Goal: Task Accomplishment & Management: Complete application form

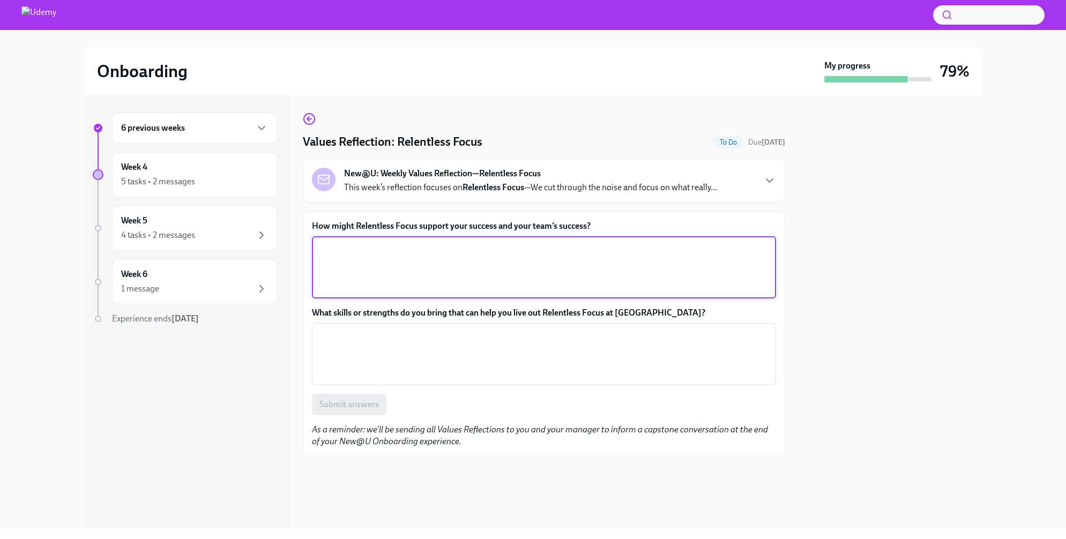
click at [402, 279] on textarea "How might Relentless Focus support your success and your team’s success?" at bounding box center [543, 267] width 451 height 51
click at [424, 248] on textarea "Without relentless focus" at bounding box center [543, 267] width 451 height 51
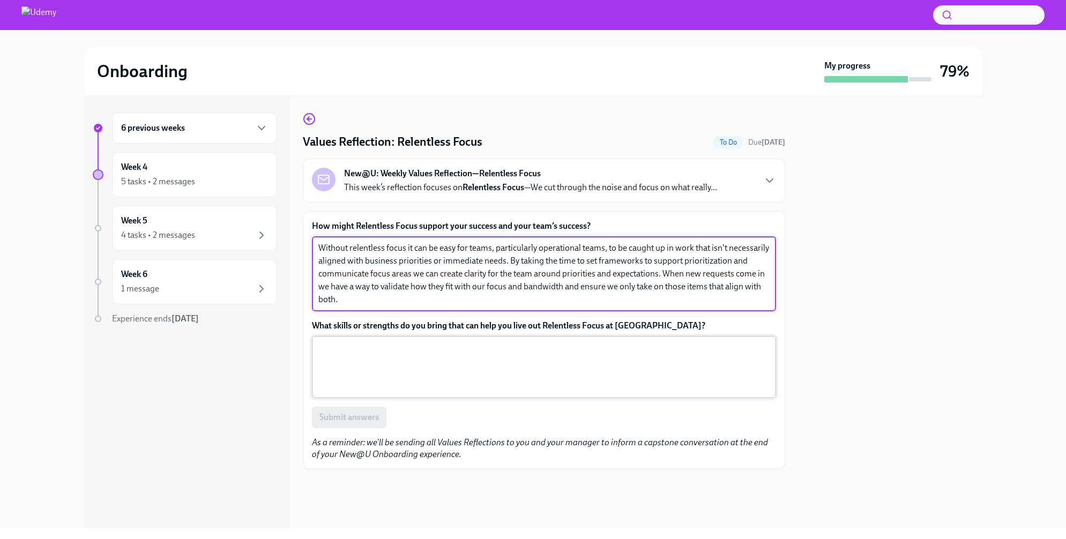
type textarea "Without relentless focus it can be easy for teams, particularly operational tea…"
click at [406, 360] on textarea "What skills or strengths do you bring that can help you live out Relentless Foc…" at bounding box center [543, 366] width 451 height 51
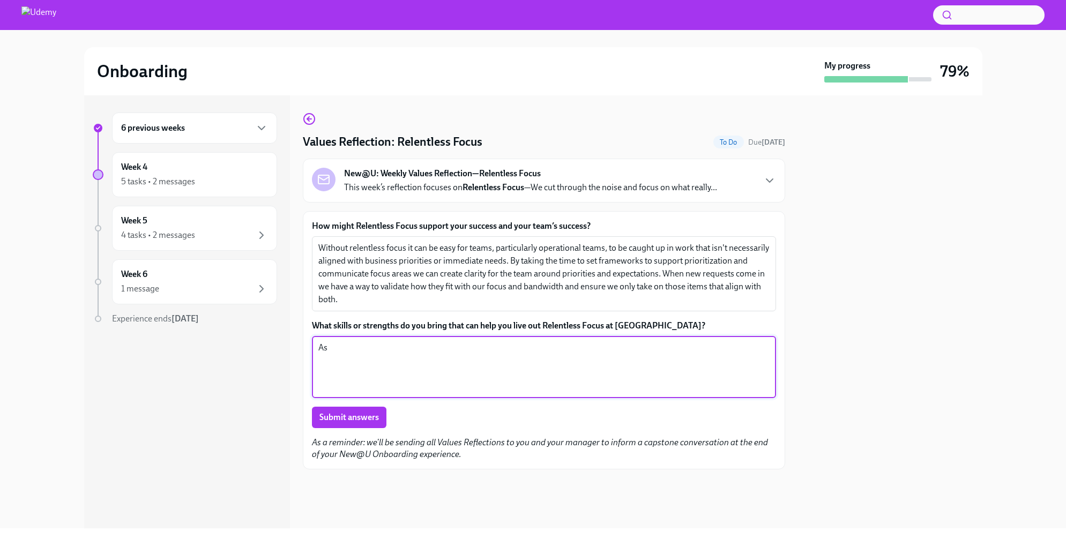
type textarea "A"
click at [604, 347] on textarea "I have expertise in separating historical wheat from chaff to help teams find" at bounding box center [543, 366] width 451 height 51
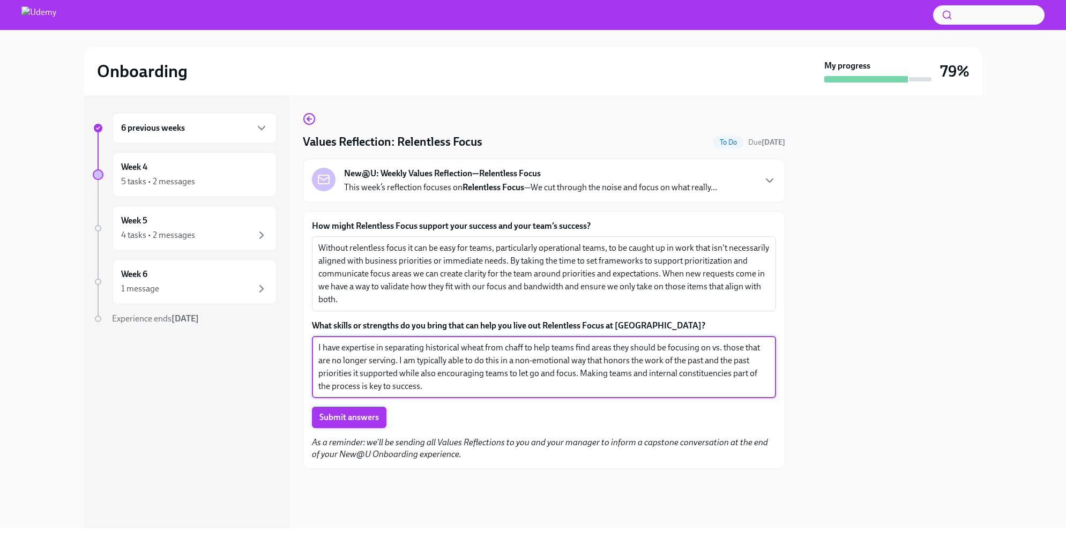
type textarea "I have expertise in separating historical wheat from chaff to help teams find a…"
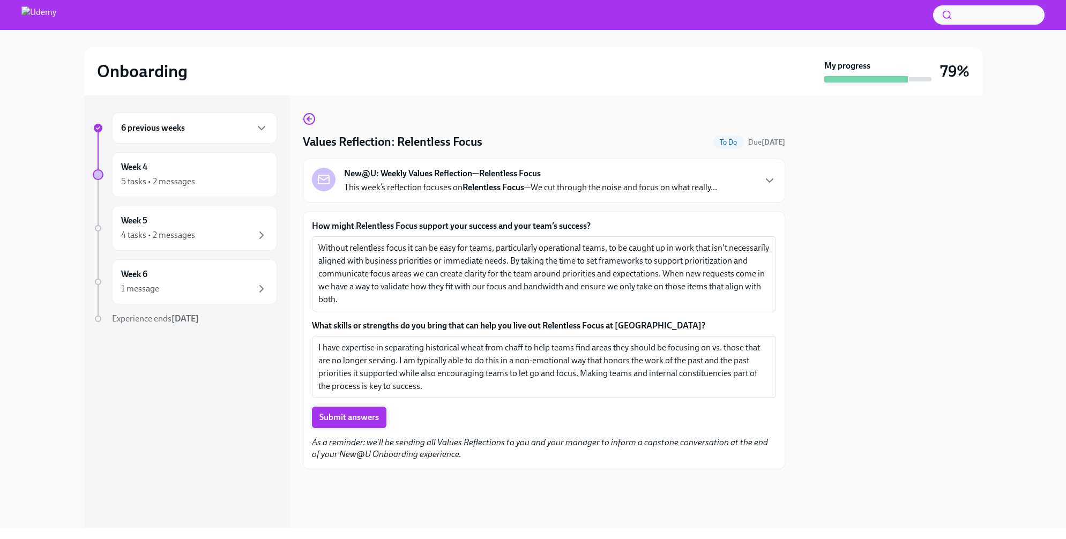
click at [341, 424] on button "Submit answers" at bounding box center [349, 417] width 74 height 21
click at [175, 222] on div "Week 5 4 tasks • 2 messages" at bounding box center [194, 228] width 147 height 27
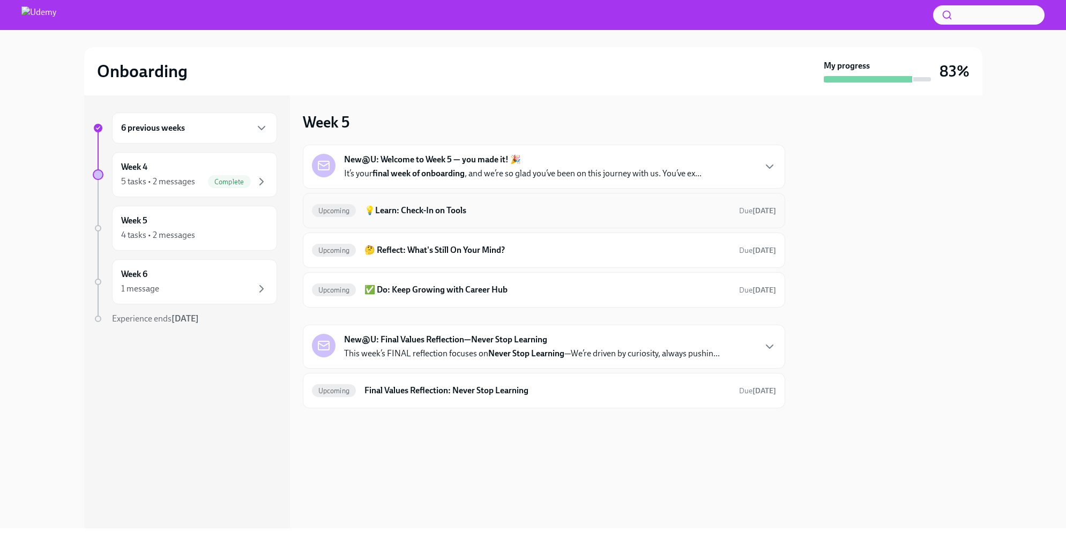
click at [438, 213] on h6 "💡Learn: Check-In on Tools" at bounding box center [546, 211] width 365 height 12
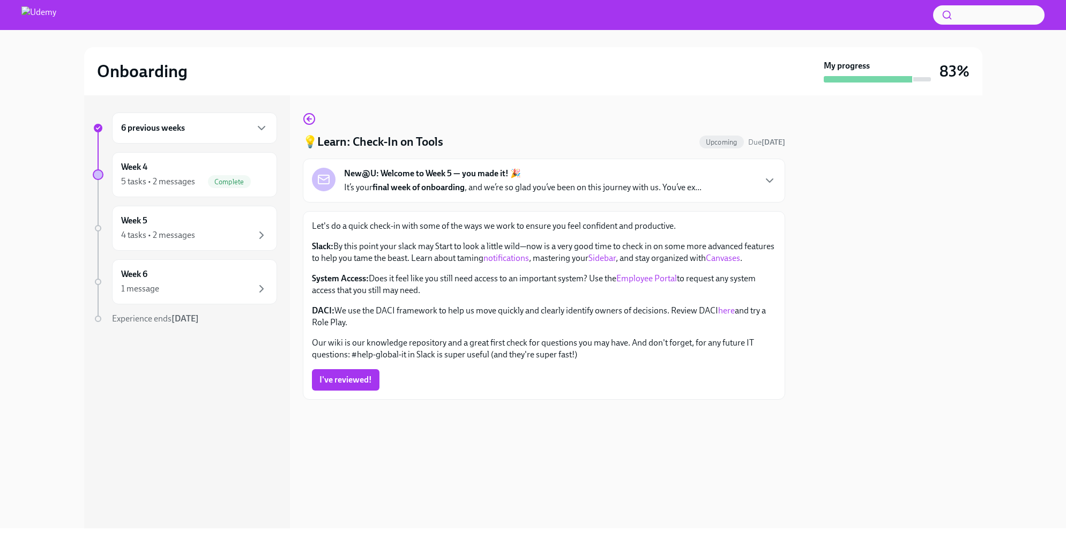
click at [730, 316] on link "here" at bounding box center [726, 310] width 17 height 10
click at [690, 182] on p "It’s your final week of onboarding , and we’re so glad you’ve been on this jour…" at bounding box center [522, 188] width 357 height 12
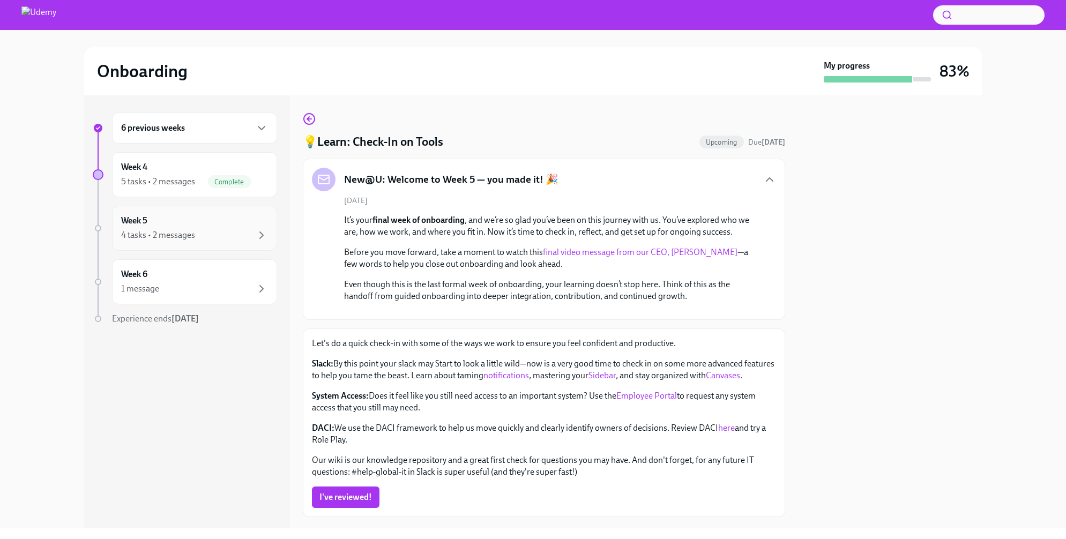
click at [224, 229] on div "4 tasks • 2 messages" at bounding box center [194, 235] width 147 height 13
